Goal: Transaction & Acquisition: Purchase product/service

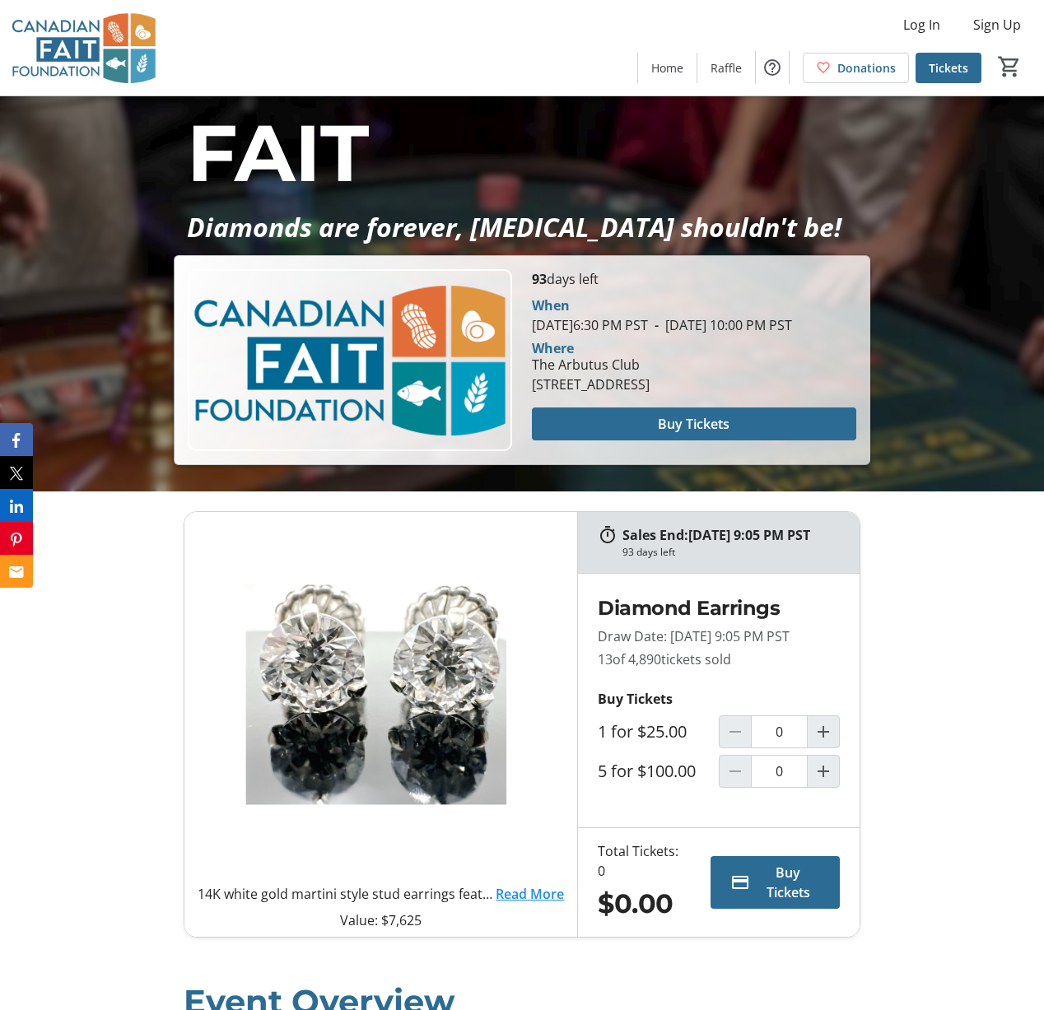
scroll to position [525, 0]
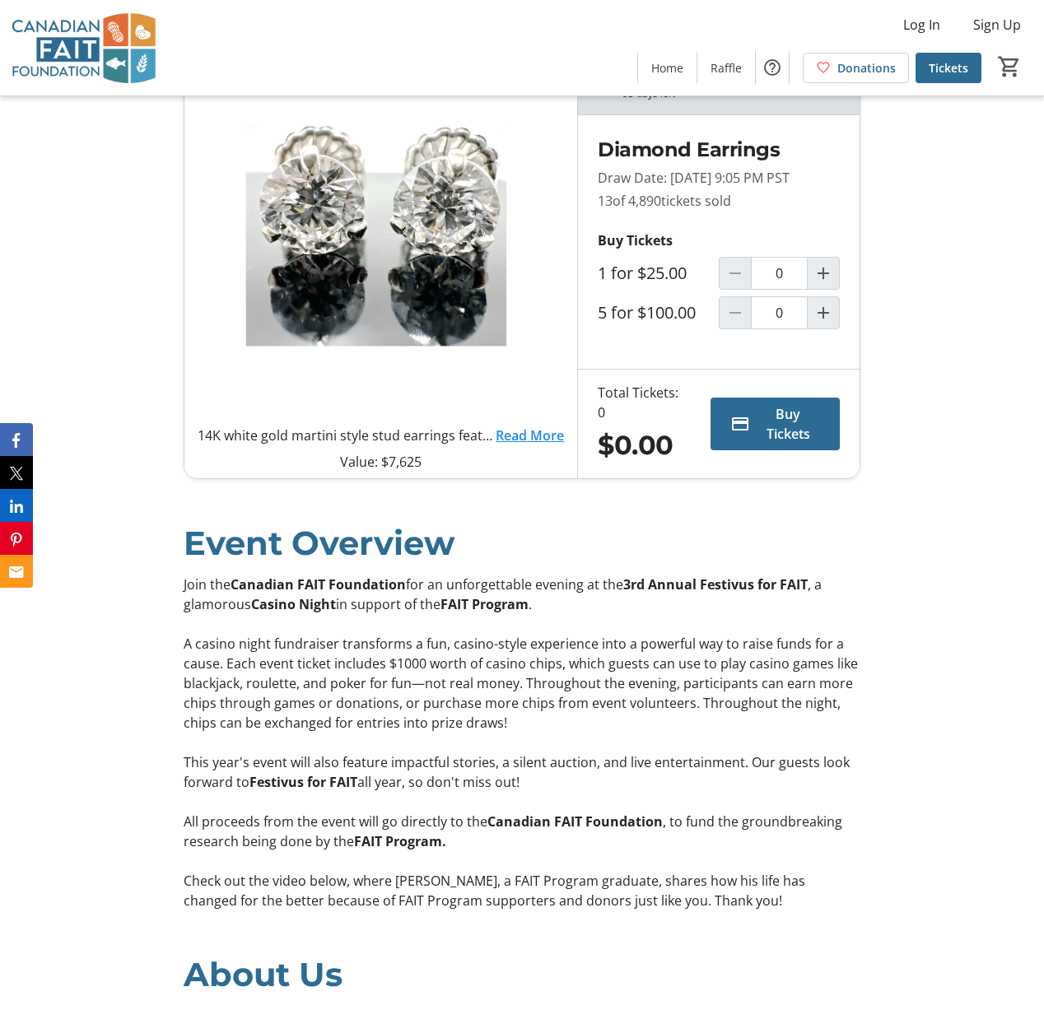
scroll to position [993, 0]
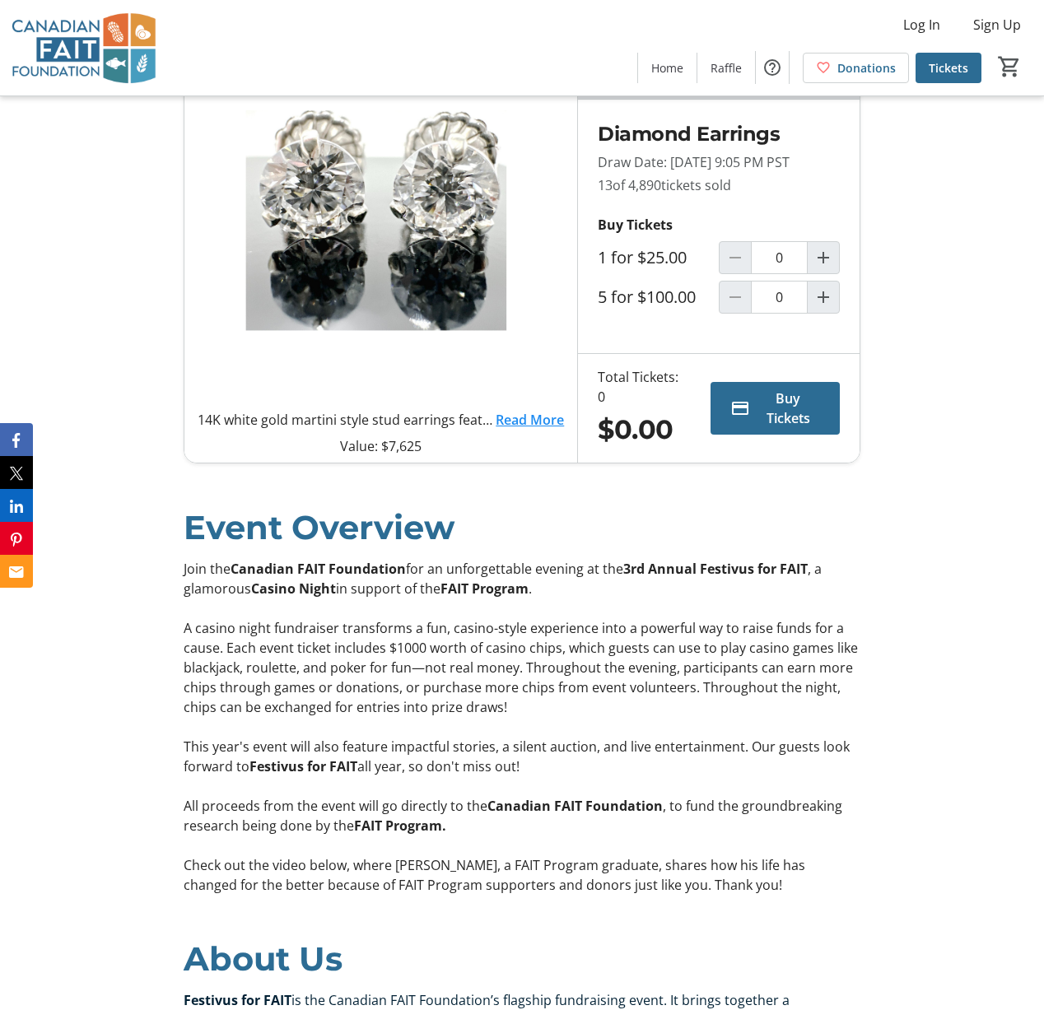
drag, startPoint x: 444, startPoint y: 719, endPoint x: 416, endPoint y: 703, distance: 32.1
click at [444, 717] on p "A casino night fundraiser transforms a fun, casino-style experience into a powe…" at bounding box center [522, 667] width 676 height 99
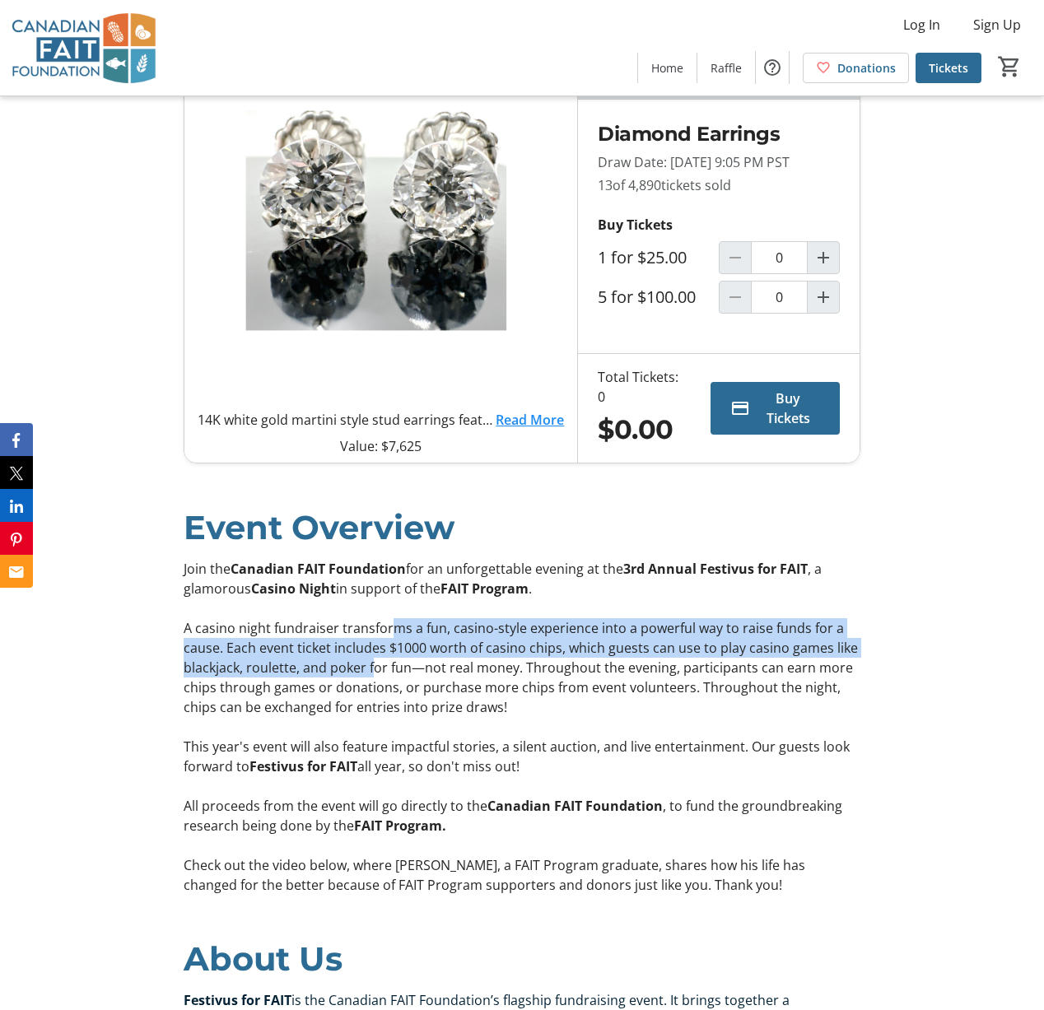
drag, startPoint x: 392, startPoint y: 645, endPoint x: 373, endPoint y: 681, distance: 40.9
click at [373, 681] on p "A casino night fundraiser transforms a fun, casino-style experience into a powe…" at bounding box center [522, 667] width 676 height 99
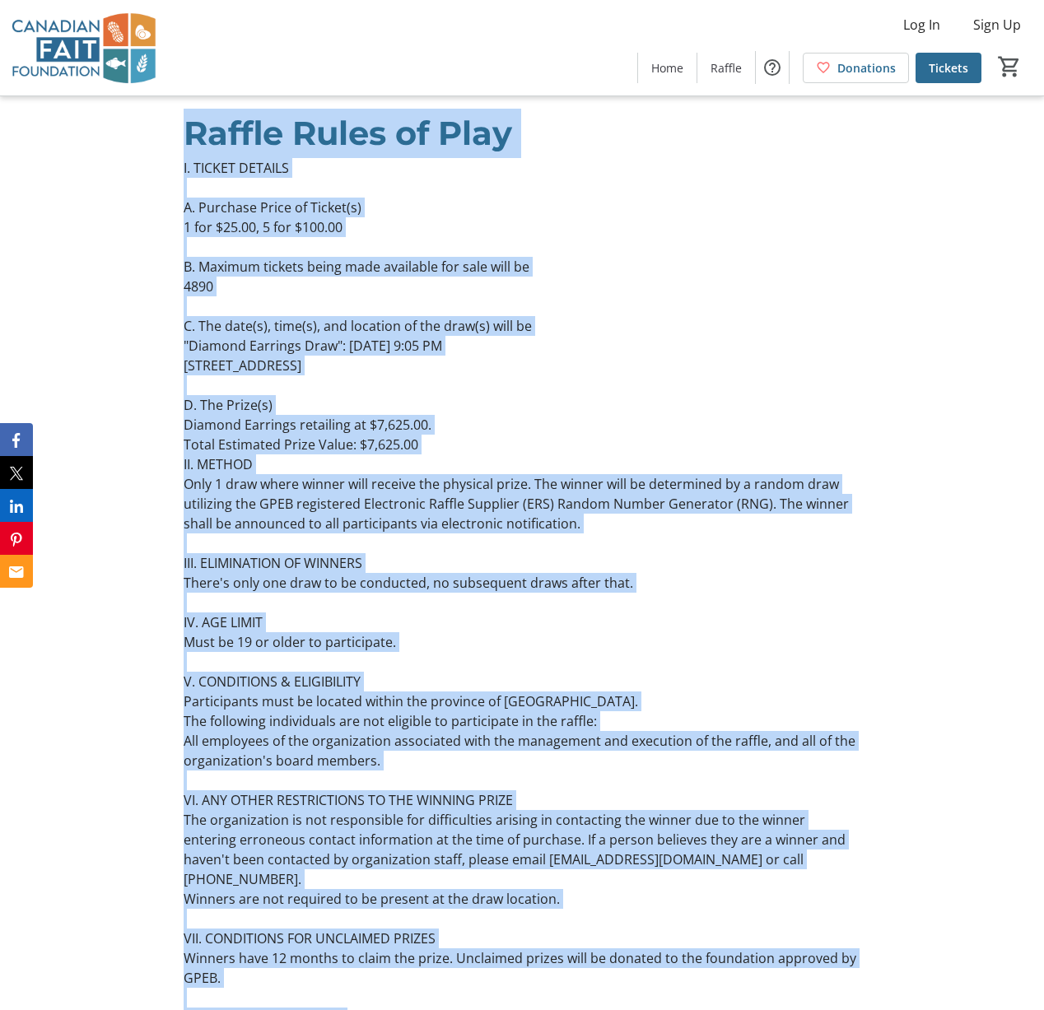
scroll to position [7682, 0]
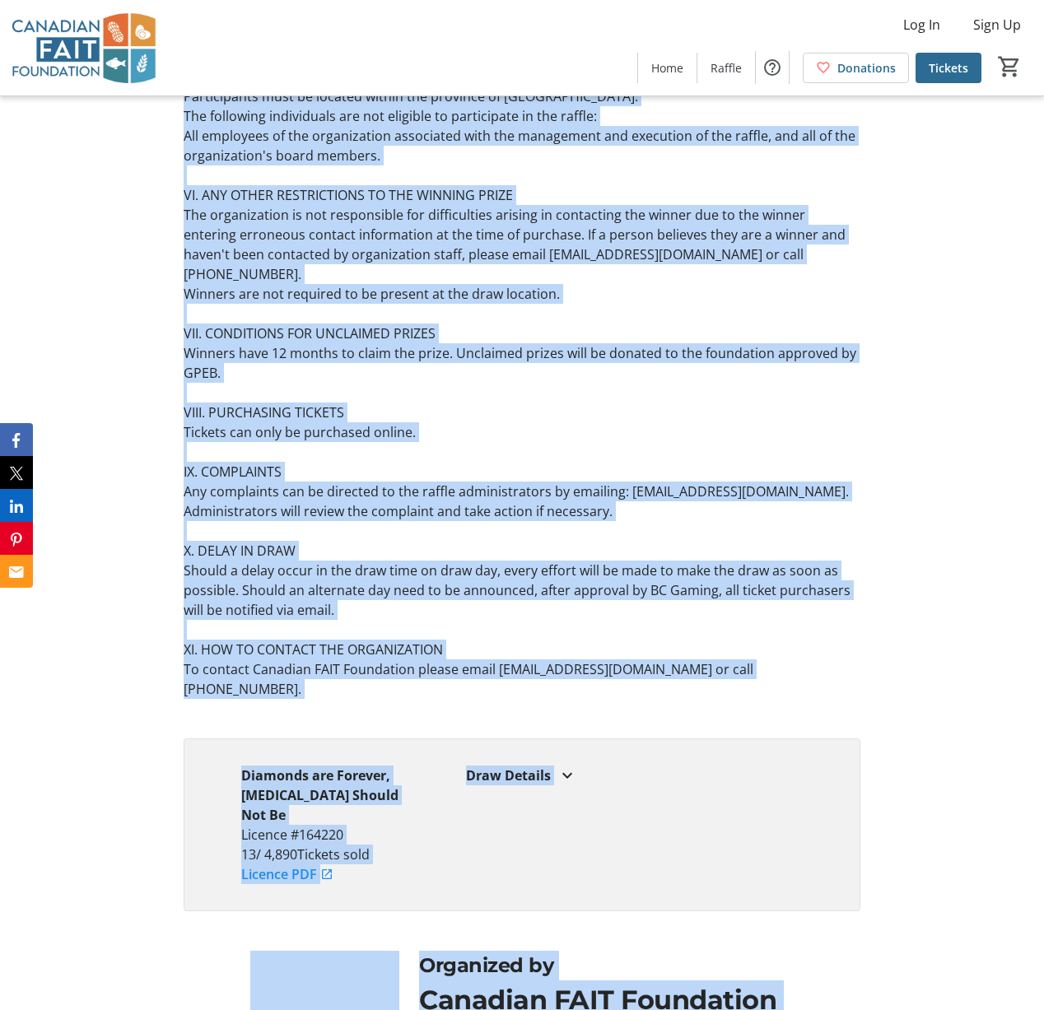
drag, startPoint x: 183, startPoint y: 327, endPoint x: 674, endPoint y: 1049, distance: 873.2
copy mat-sidenav-container "Lorem Ipsumdol Sita con Adipisci ELIT Seddoeiusm tem in utlaboreetdol magnaal e…"
click at [923, 931] on div "Organized by Canadian FAIT Foundation Contact Organizer" at bounding box center [522, 1008] width 1044 height 155
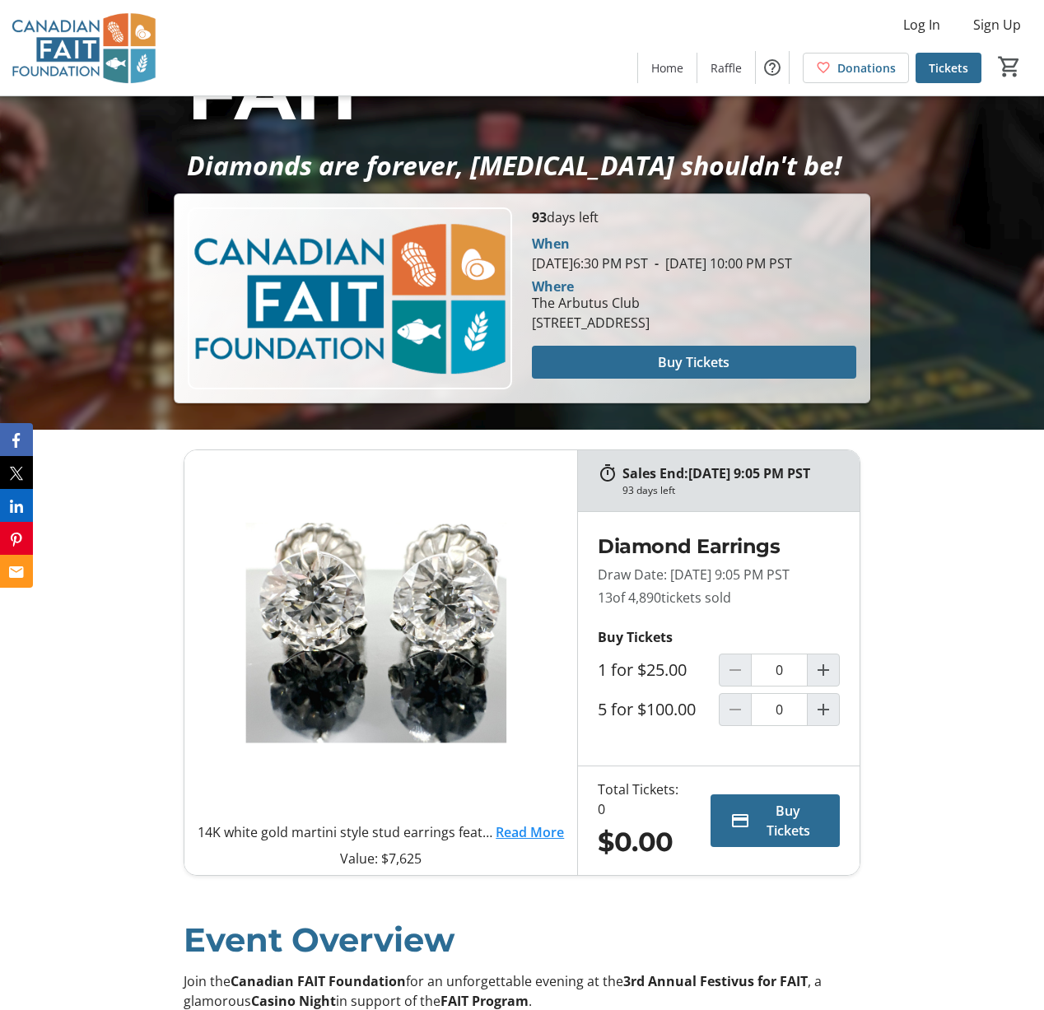
scroll to position [586, 0]
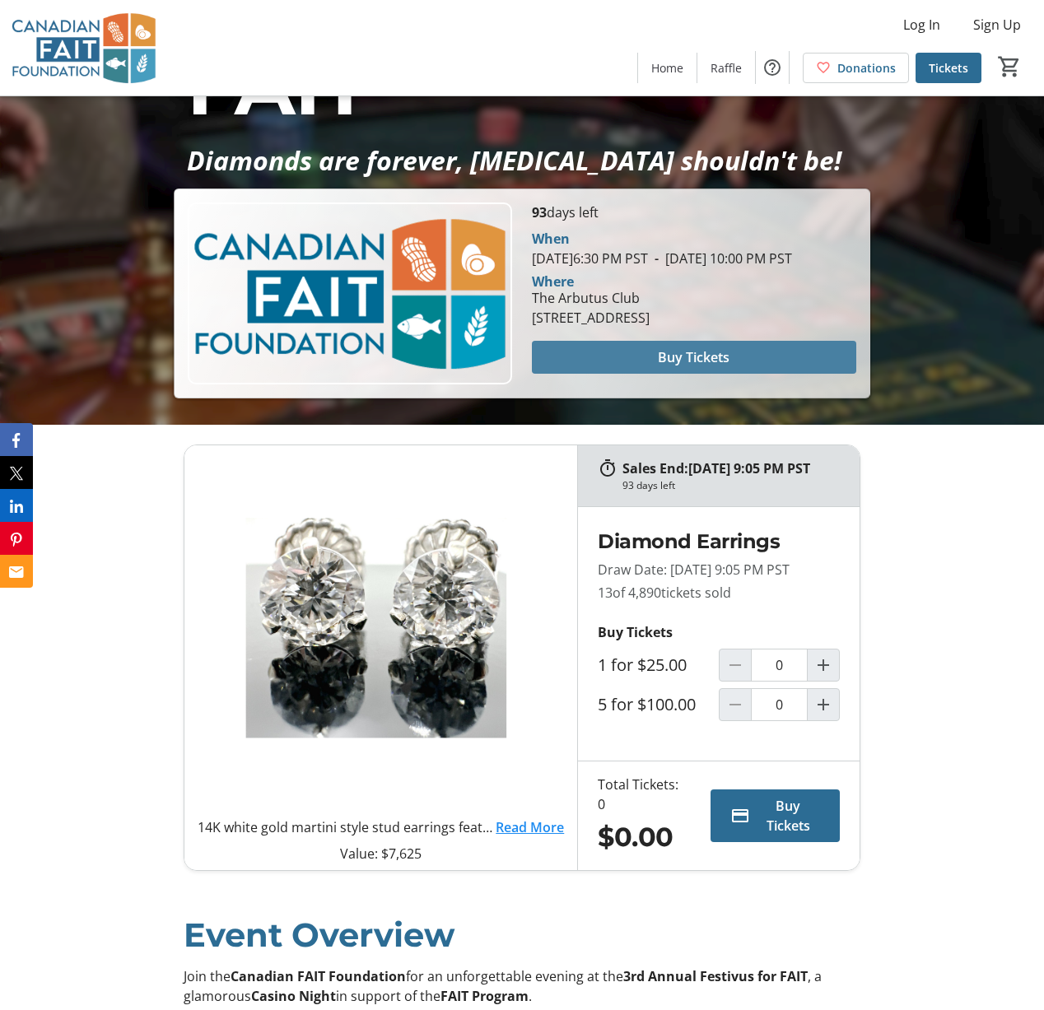
click at [701, 367] on span "Buy Tickets" at bounding box center [694, 358] width 72 height 20
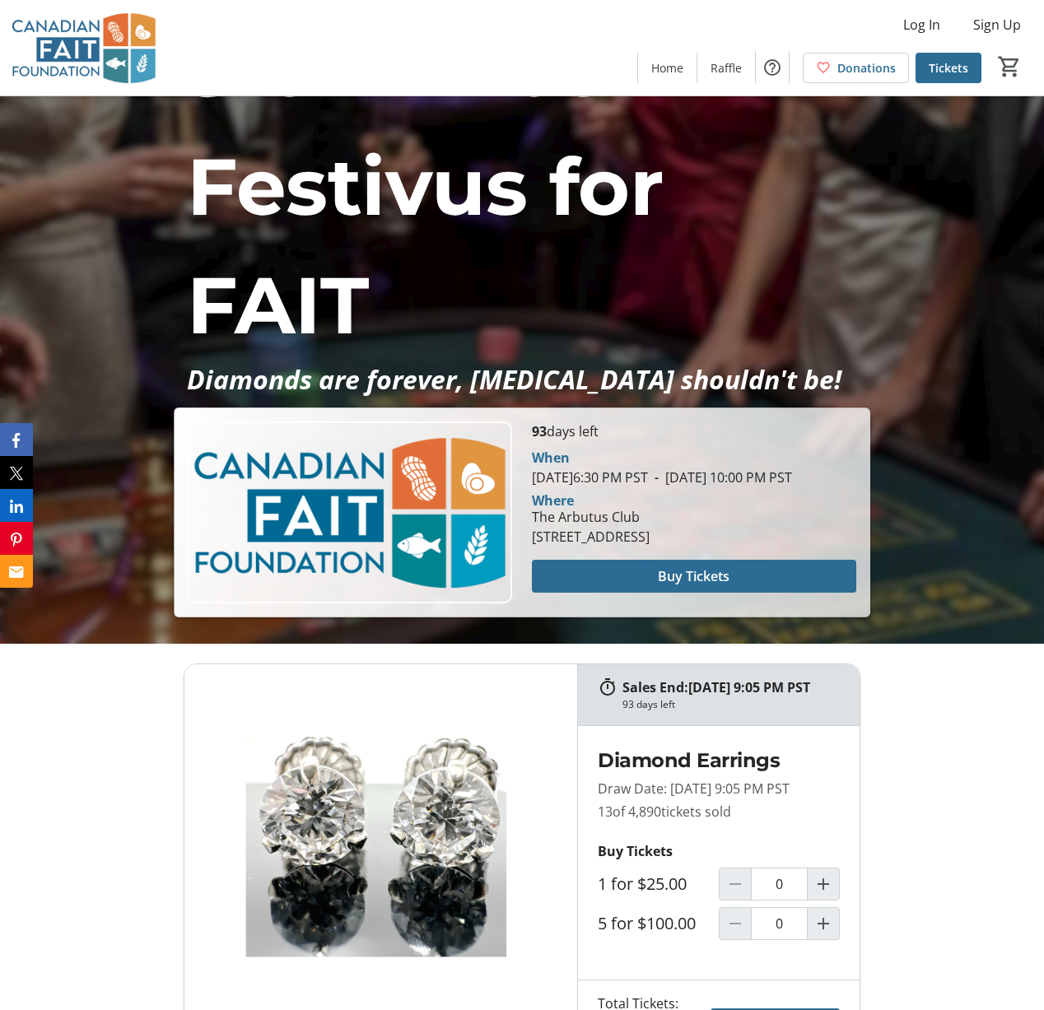
scroll to position [363, 0]
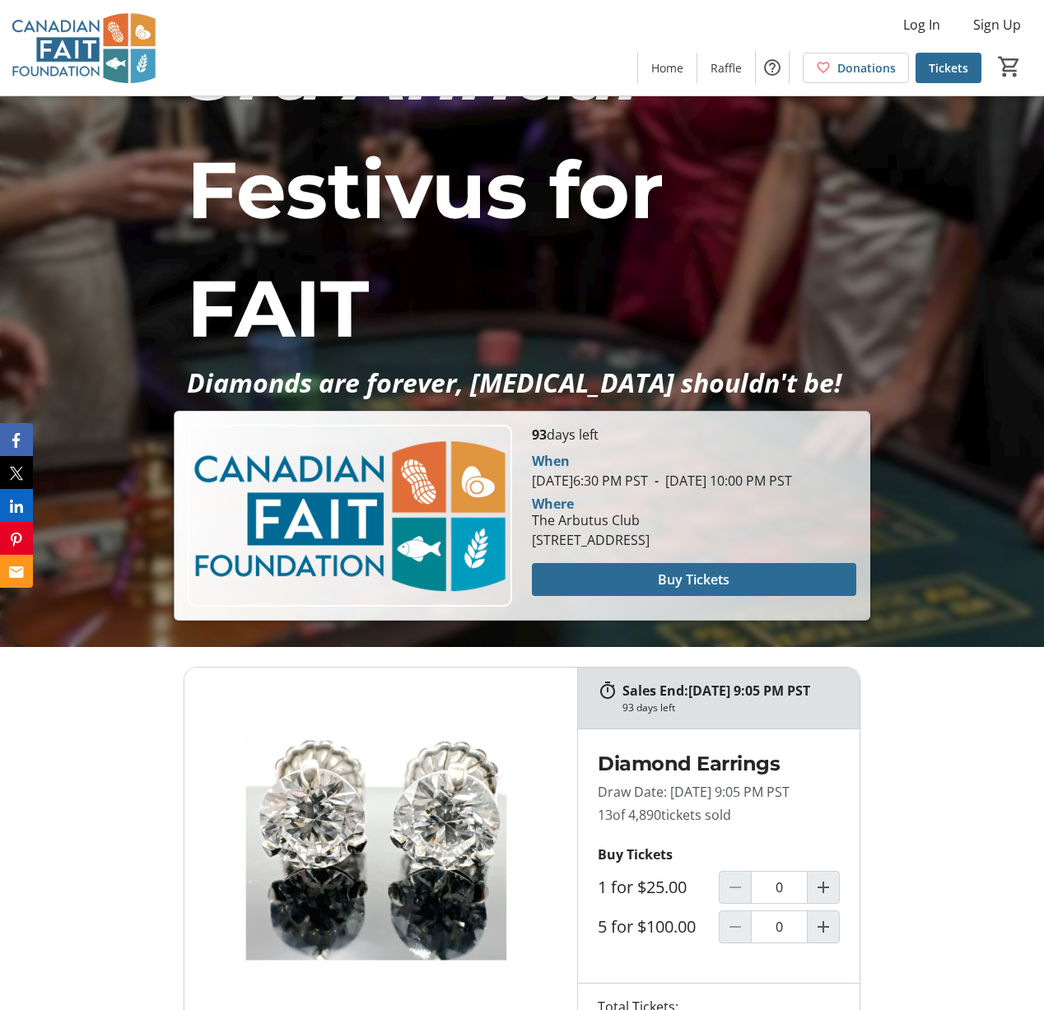
click at [217, 131] on p "Festivus for FAIT" at bounding box center [522, 249] width 670 height 237
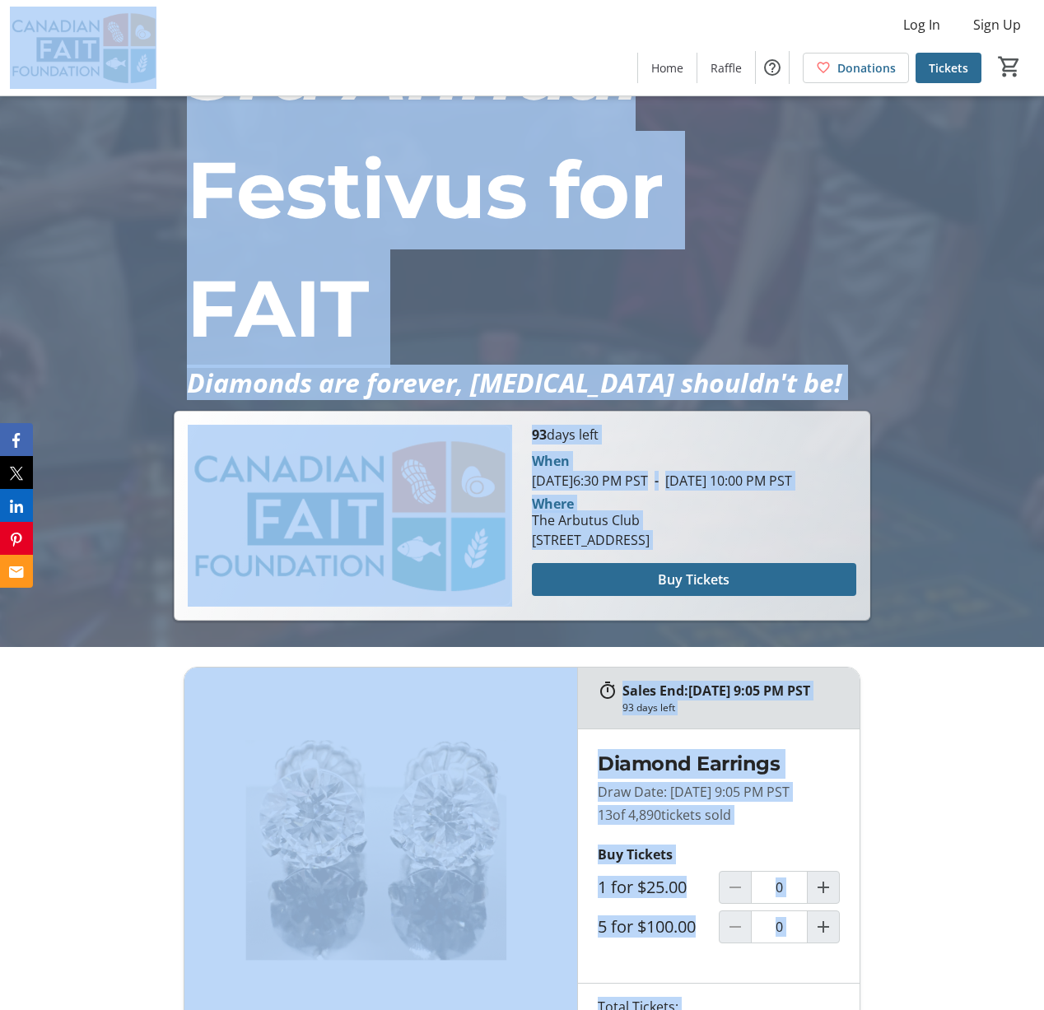
copy body "Lor Ip Dolo Si Amet Consec Adipiscin Elitsed 6 Doei Tempor Incididun Utlabor 3e…"
click at [128, 682] on div "Sales End: [DATE] 9:05 PM PST 93 days left 14K white gold martini style stud ea…" at bounding box center [522, 880] width 1044 height 466
